Goal: Information Seeking & Learning: Learn about a topic

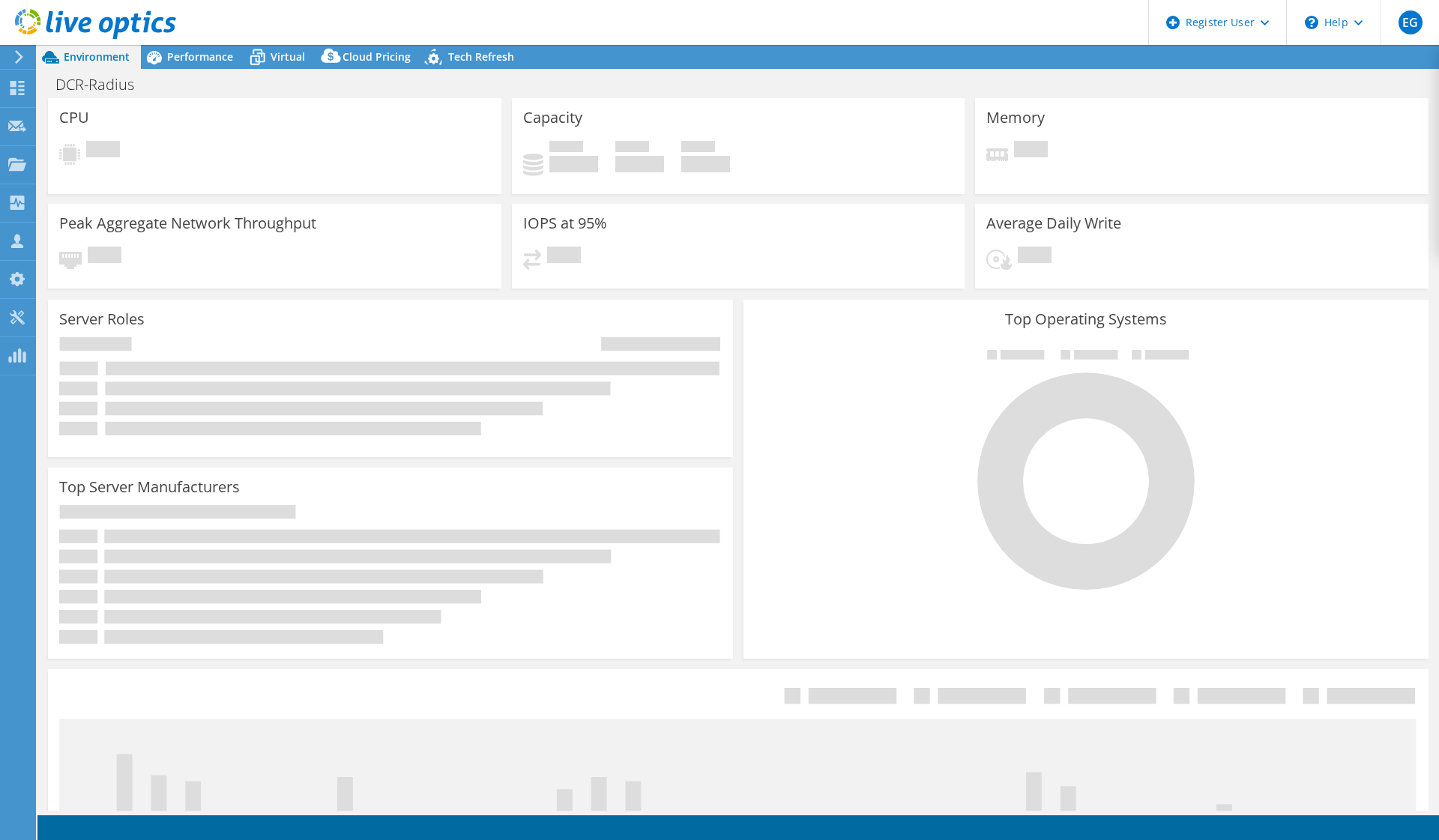
select select "USWest"
select select "USD"
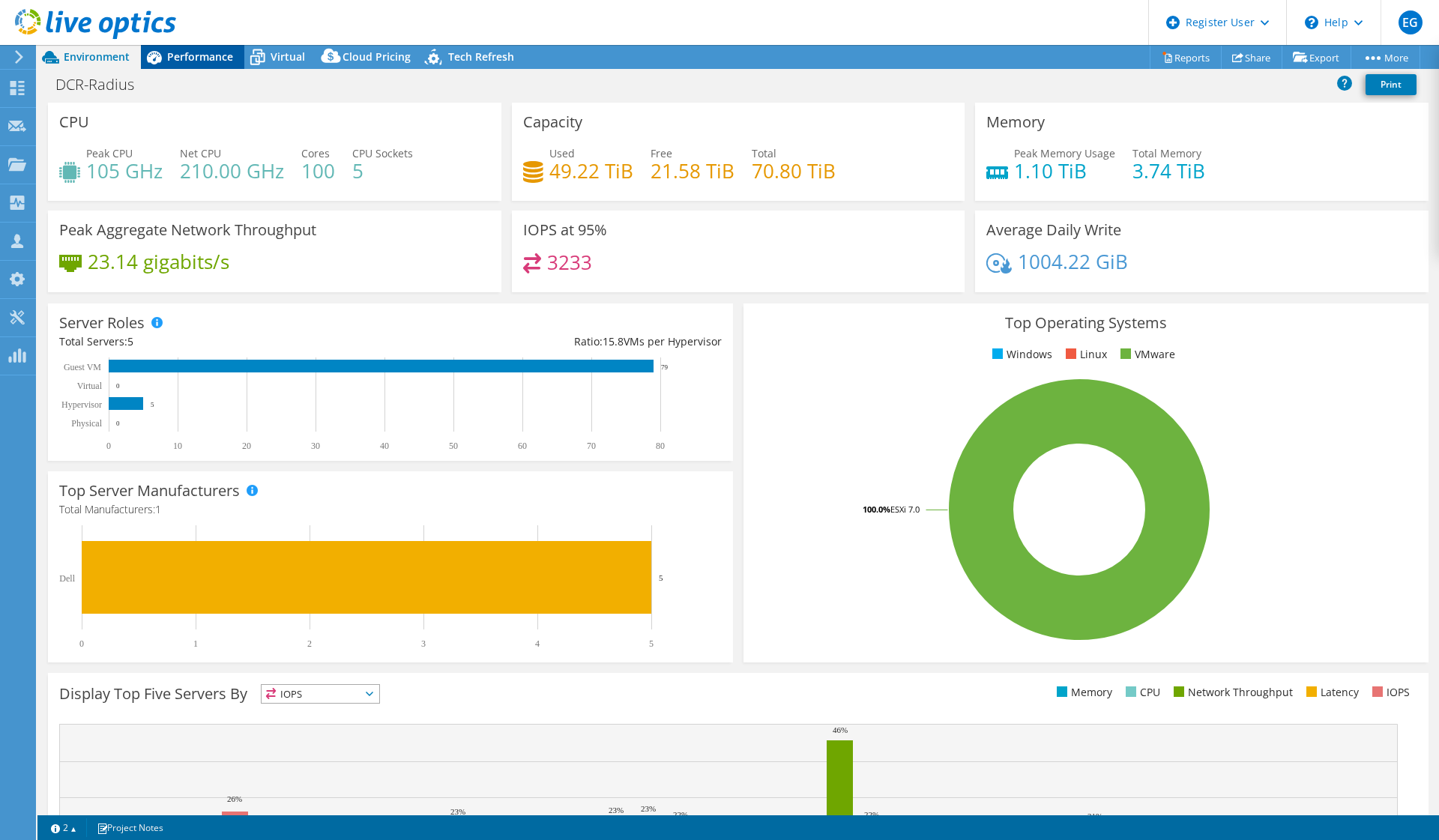
click at [226, 60] on span "Performance" at bounding box center [200, 57] width 66 height 14
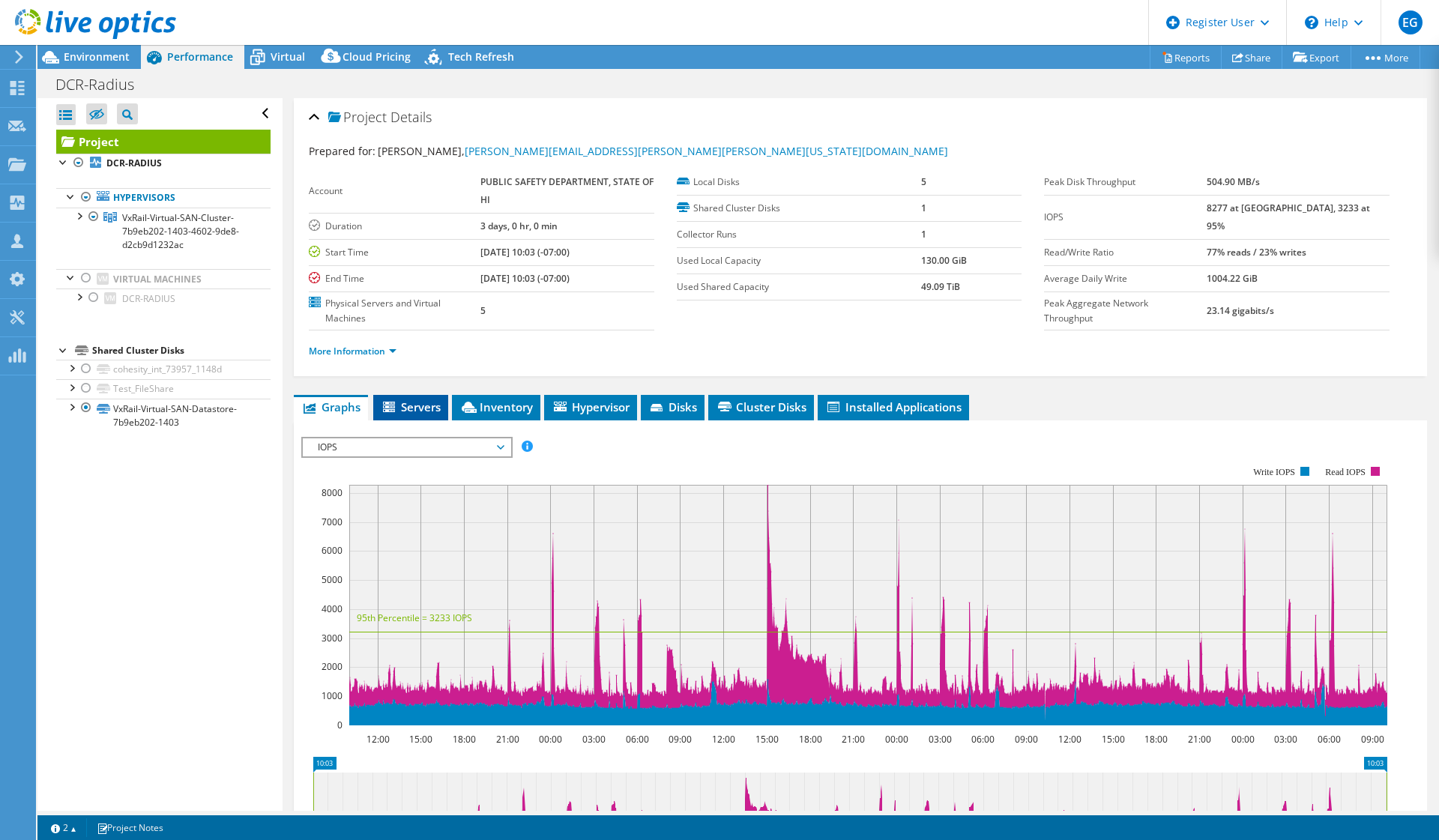
click at [412, 404] on span "Servers" at bounding box center [410, 406] width 60 height 15
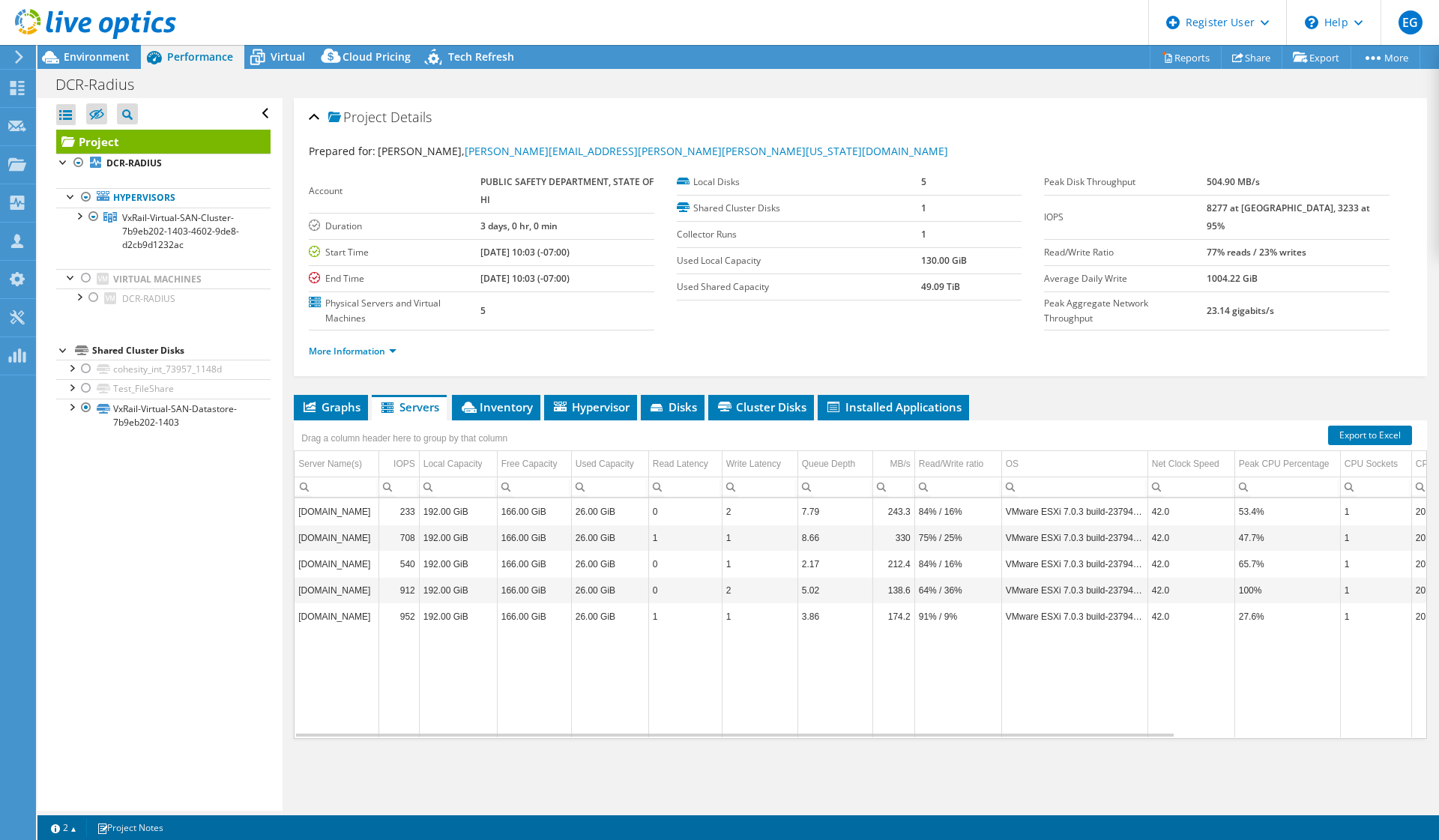
scroll to position [1, 0]
click at [331, 464] on div "Server Name(s)" at bounding box center [330, 463] width 64 height 18
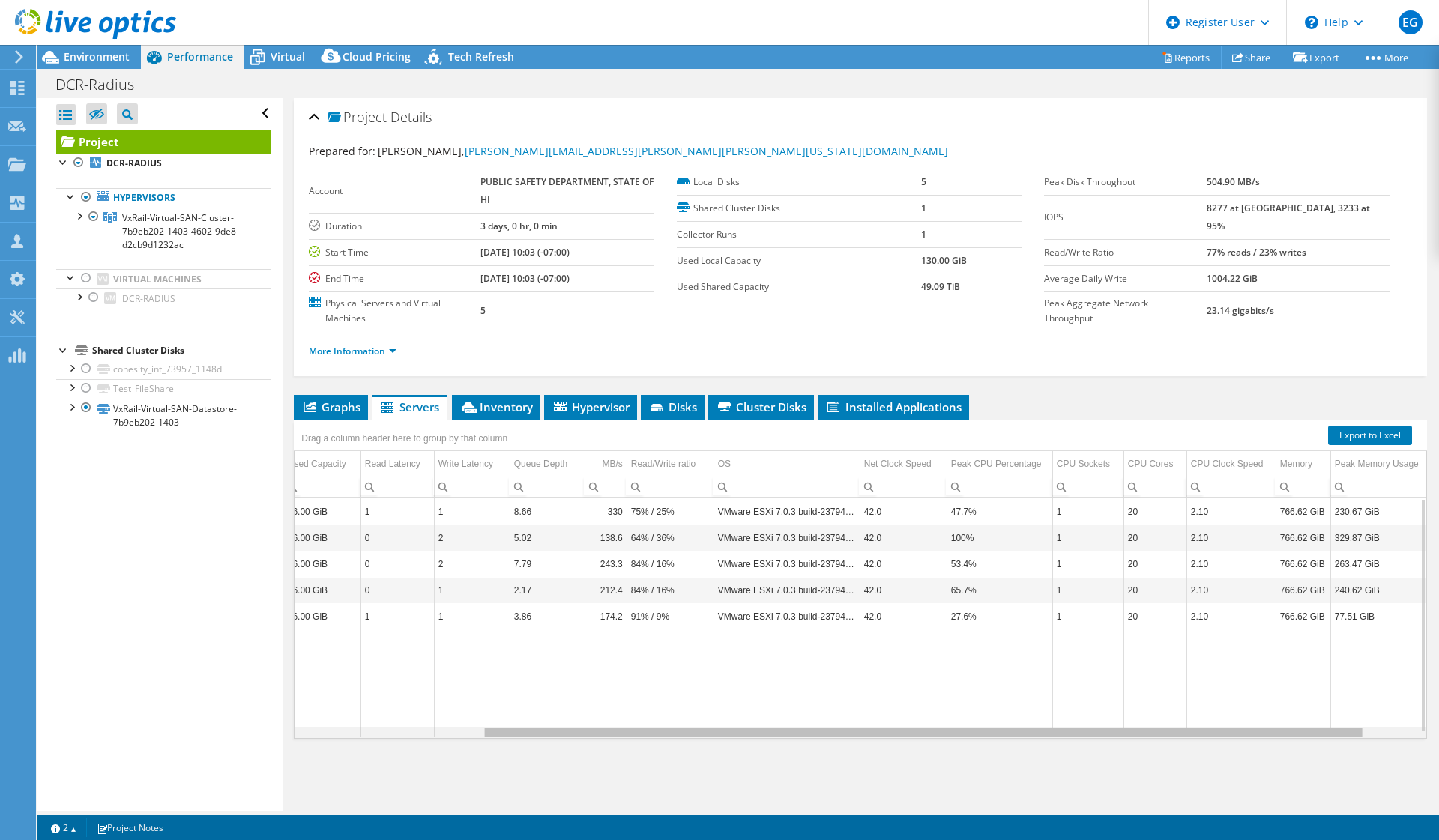
scroll to position [0, 305]
drag, startPoint x: 1124, startPoint y: 732, endPoint x: 1396, endPoint y: 736, distance: 272.0
click at [1396, 736] on body "EG Dell User Edgar Gee Edgar.Gee@Dell.com Dell My Profile Log Out \n Help Explo…" at bounding box center [720, 420] width 1439 height 840
click at [505, 406] on span "Inventory" at bounding box center [496, 406] width 74 height 15
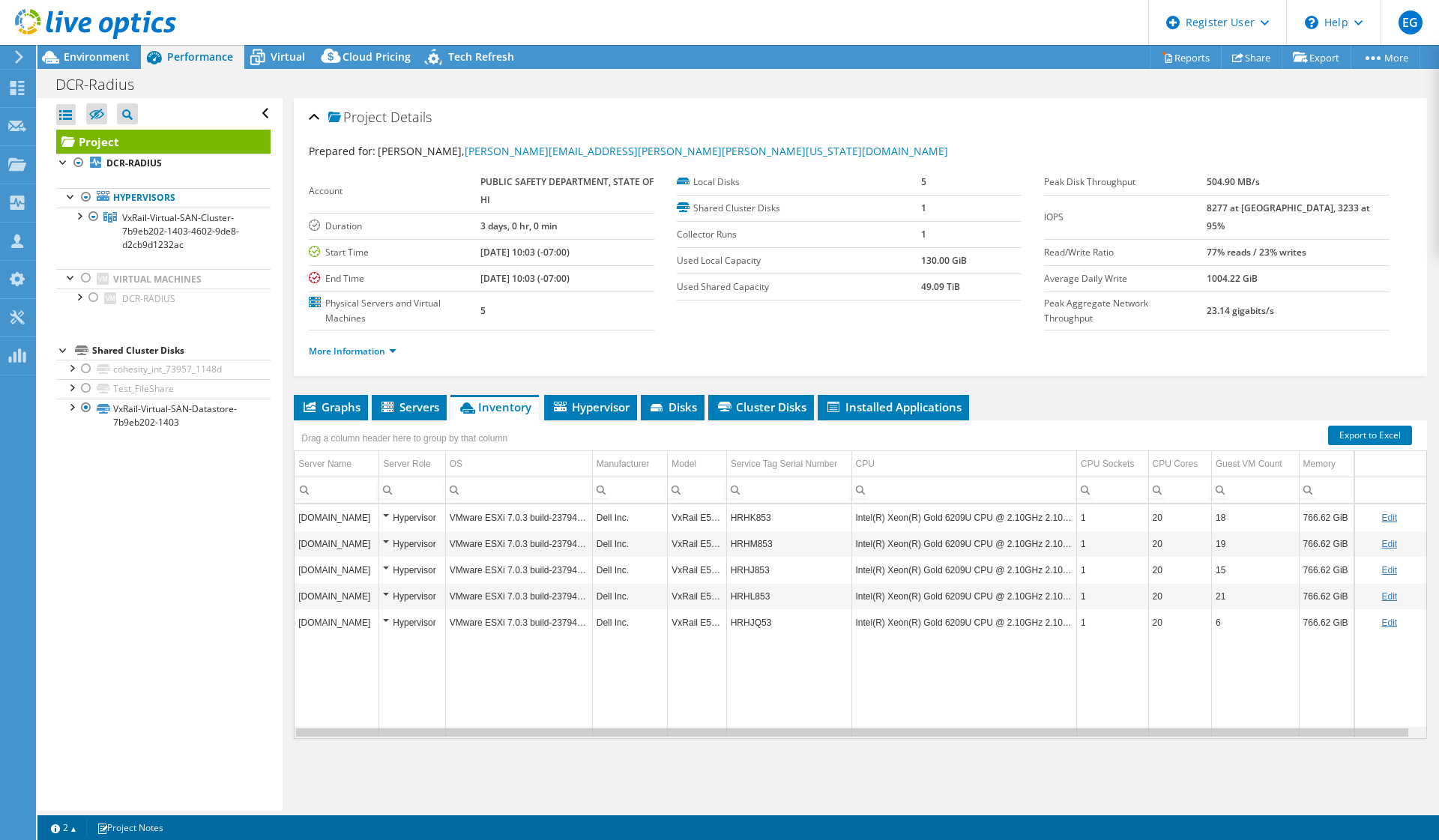
click at [1163, 733] on div "Data grid" at bounding box center [852, 732] width 1112 height 8
drag, startPoint x: 1178, startPoint y: 735, endPoint x: 1054, endPoint y: 734, distance: 124.0
click at [1054, 734] on body "EG Dell User Edgar Gee Edgar.Gee@Dell.com Dell My Profile Log Out \n Help Explo…" at bounding box center [720, 420] width 1439 height 840
drag, startPoint x: 1064, startPoint y: 729, endPoint x: 615, endPoint y: 628, distance: 460.2
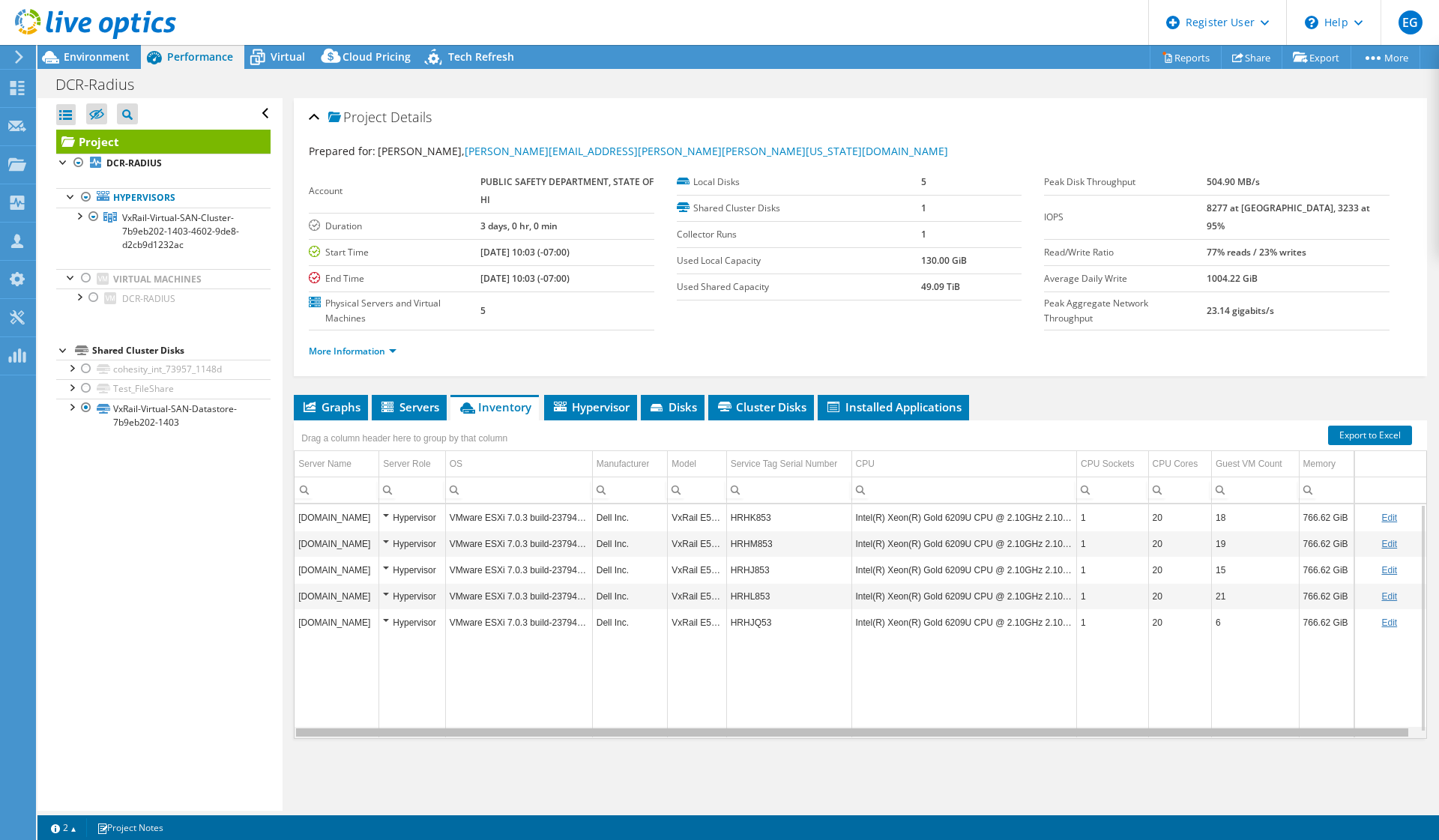
click at [602, 699] on body "EG Dell User Edgar Gee Edgar.Gee@Dell.com Dell My Profile Log Out \n Help Explo…" at bounding box center [720, 420] width 1439 height 840
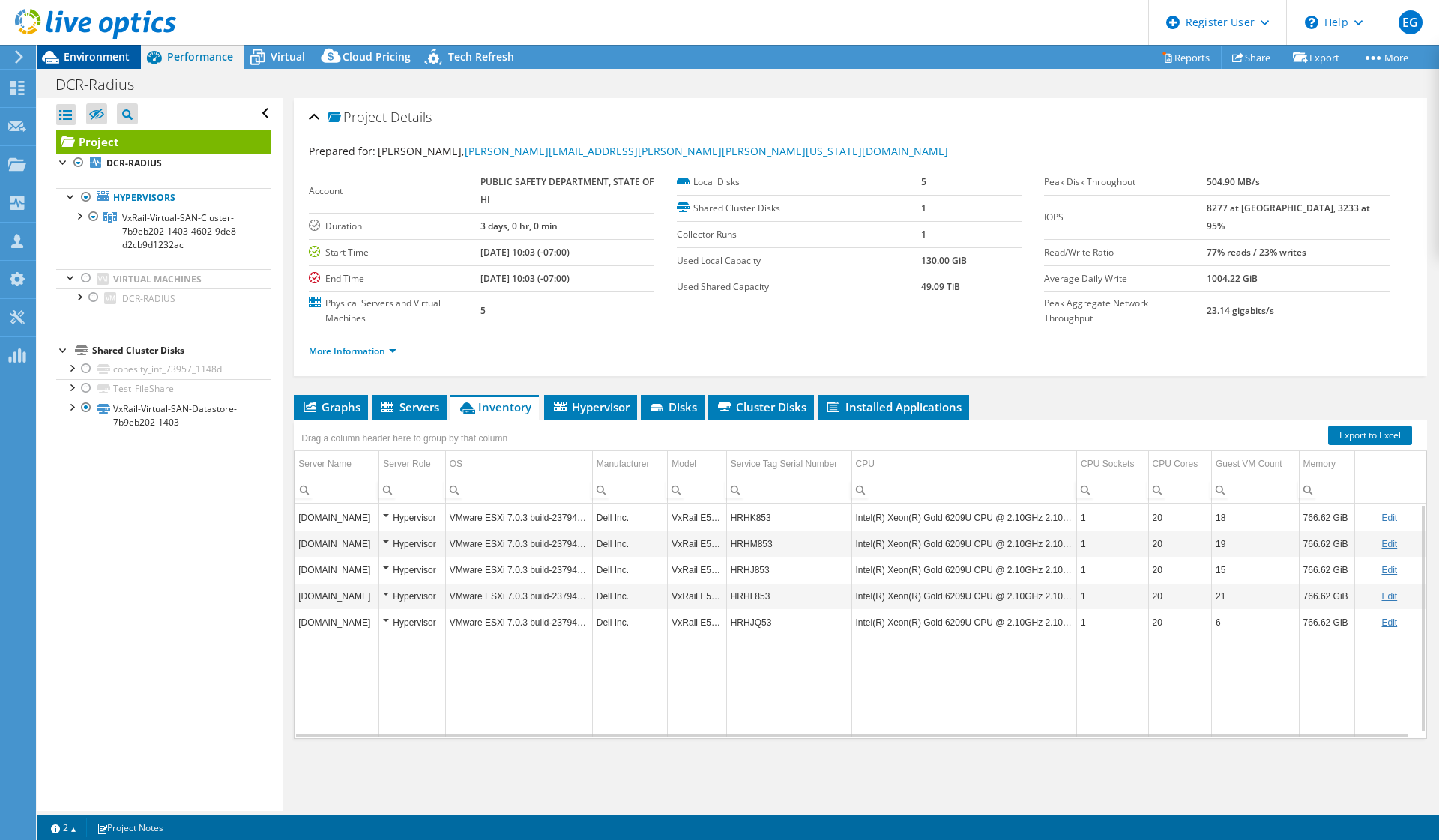
click at [84, 59] on span "Environment" at bounding box center [97, 57] width 66 height 14
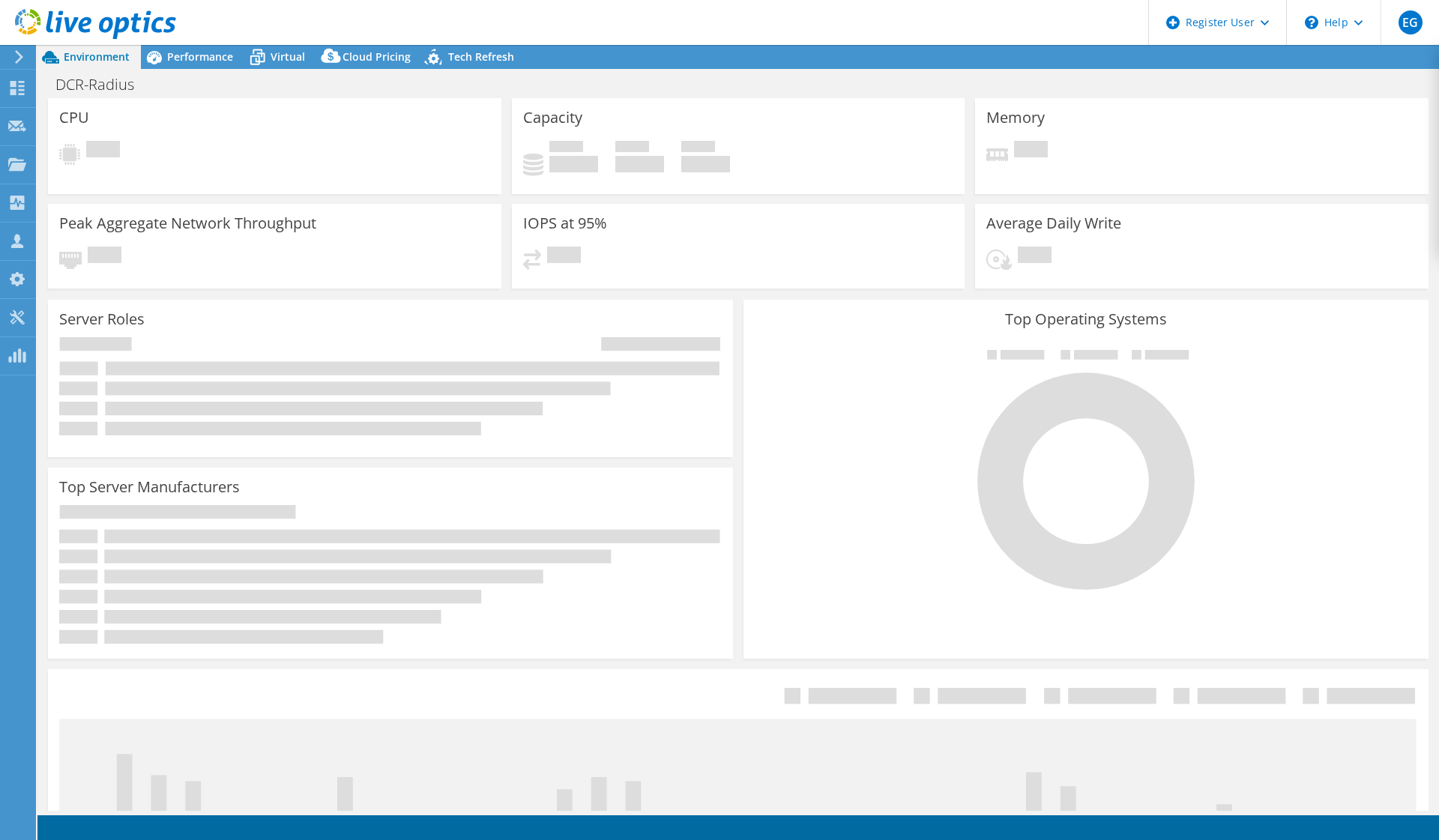
select select "USWest"
select select "USD"
